Goal: Task Accomplishment & Management: Use online tool/utility

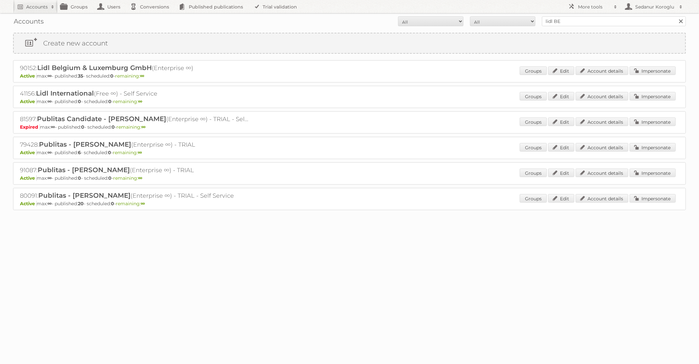
click at [549, 18] on input "lidl BE" at bounding box center [614, 21] width 144 height 10
click at [583, 18] on input "lidl BE" at bounding box center [614, 21] width 144 height 10
click at [575, 20] on input "lidl BE" at bounding box center [614, 21] width 144 height 10
type input "l"
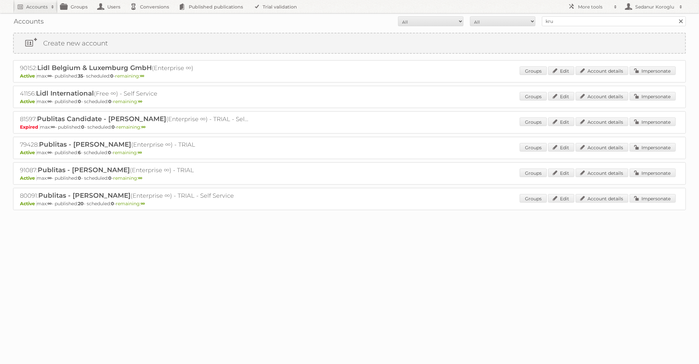
type input "Kruidvat"
click at [676, 16] on input "Search" at bounding box center [681, 21] width 10 height 10
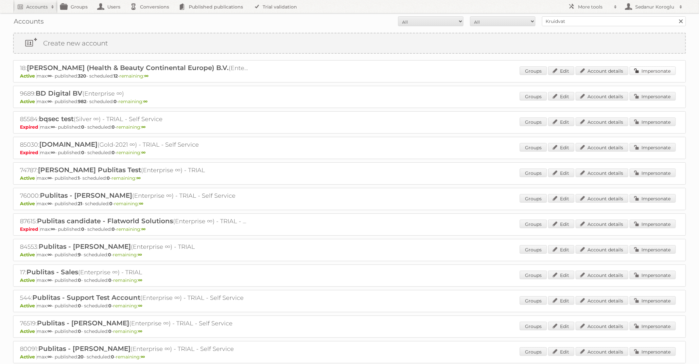
click at [664, 72] on link "Impersonate" at bounding box center [652, 70] width 46 height 9
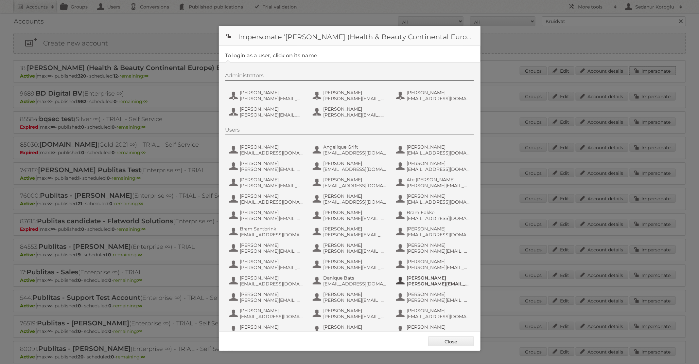
scroll to position [291, 0]
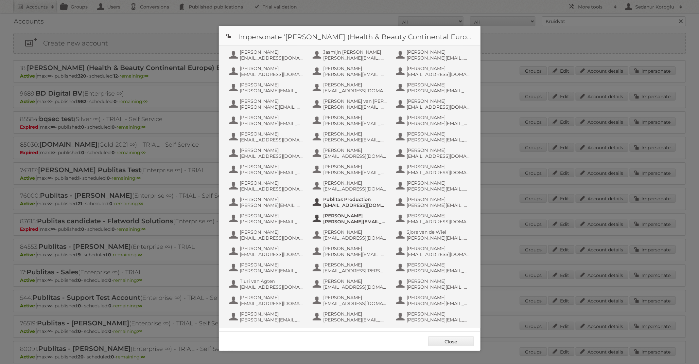
drag, startPoint x: 350, startPoint y: 211, endPoint x: 342, endPoint y: 200, distance: 13.9
click at [342, 200] on div "Users Alizé Bouw a.bouw@be.aswatson.com Angelique Grift a.grift@nl.aswatson.com…" at bounding box center [352, 80] width 255 height 489
click at [342, 200] on span "Publitas Production" at bounding box center [354, 199] width 63 height 6
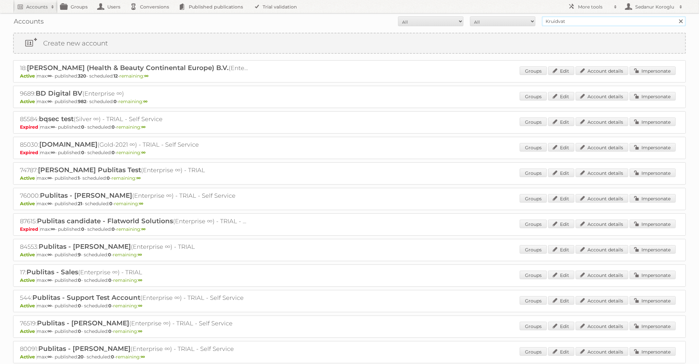
drag, startPoint x: 569, startPoint y: 22, endPoint x: 510, endPoint y: 22, distance: 58.2
click at [510, 22] on form "All Active Expired Pending All Paid Trials Self service Kruidvat Search" at bounding box center [349, 21] width 673 height 10
type input "dm drogerie"
click at [676, 16] on input "Search" at bounding box center [681, 21] width 10 height 10
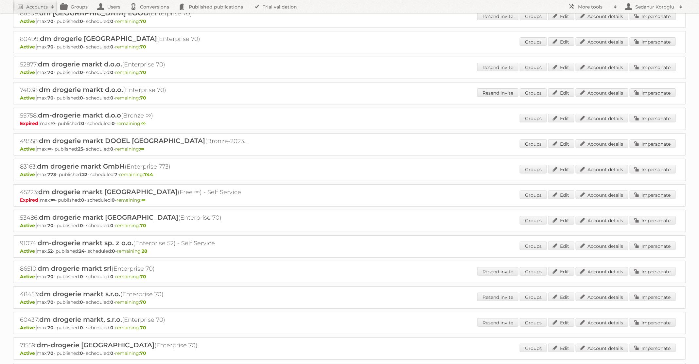
scroll to position [54, 0]
click at [648, 163] on div "83163: dm drogerie markt GmbH (Enterprise 773) Active max: 773 - published: 22 …" at bounding box center [349, 170] width 673 height 22
click at [650, 168] on link "Impersonate" at bounding box center [652, 169] width 46 height 9
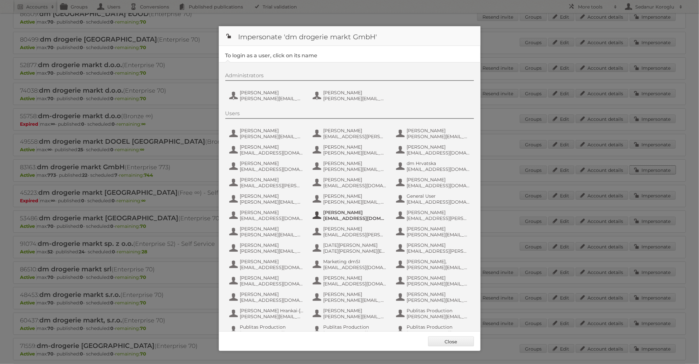
scroll to position [62, 0]
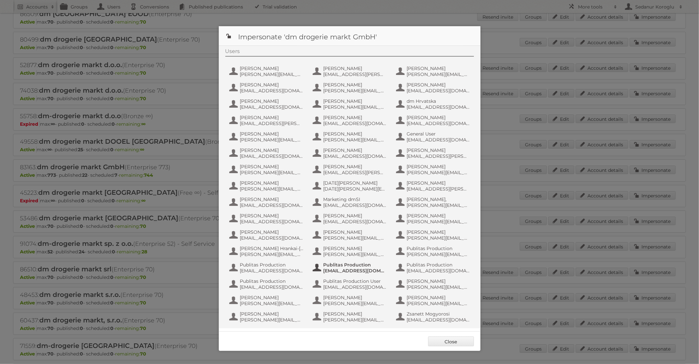
click at [372, 264] on span "Publitas Production" at bounding box center [354, 265] width 63 height 6
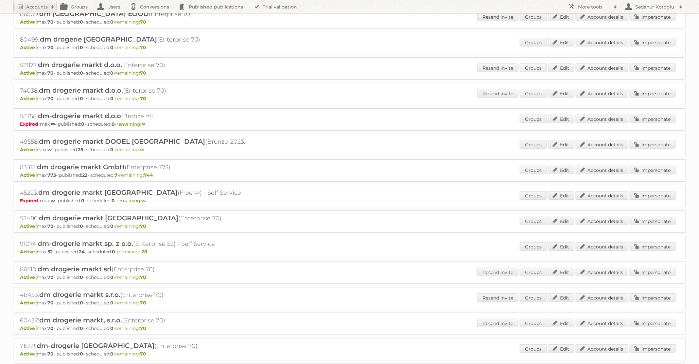
scroll to position [0, 0]
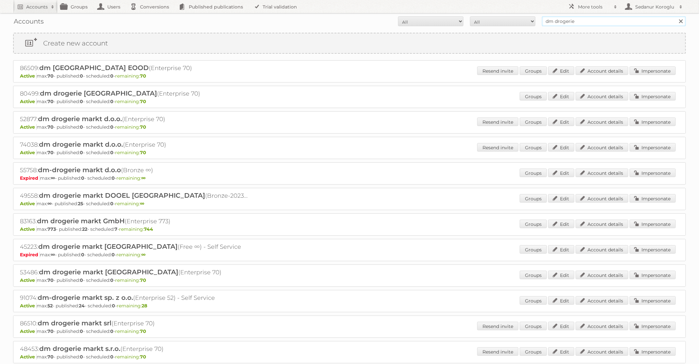
drag, startPoint x: 580, startPoint y: 23, endPoint x: 514, endPoint y: 13, distance: 66.8
click at [514, 13] on body "Accounts Search Advanced Search Create new account Groups Users Conversions Pub…" at bounding box center [349, 182] width 699 height 364
type input "Pour Vous"
click at [676, 16] on input "Search" at bounding box center [681, 21] width 10 height 10
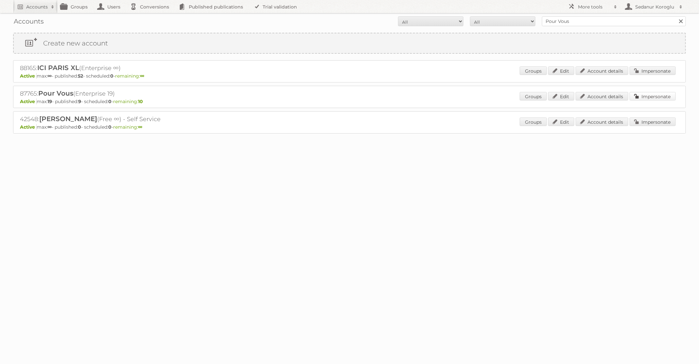
click at [650, 95] on link "Impersonate" at bounding box center [652, 96] width 46 height 9
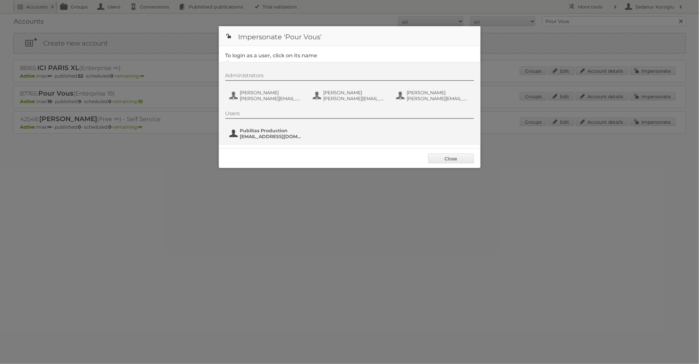
click at [269, 132] on span "Publitas Production" at bounding box center [271, 131] width 63 height 6
